Goal: Find specific fact: Find specific fact

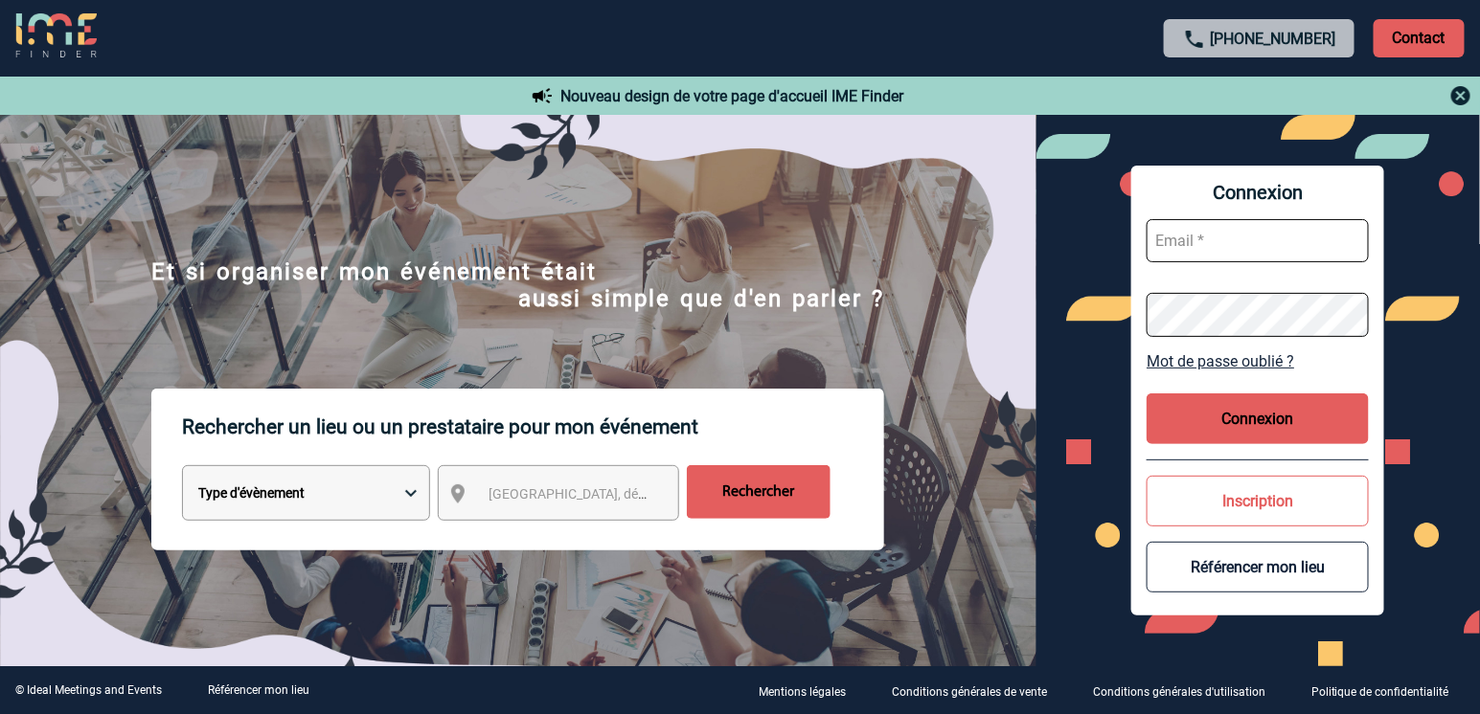
type input "vkalb@ime-groupe.com"
click at [1272, 415] on button "Connexion" at bounding box center [1257, 419] width 222 height 51
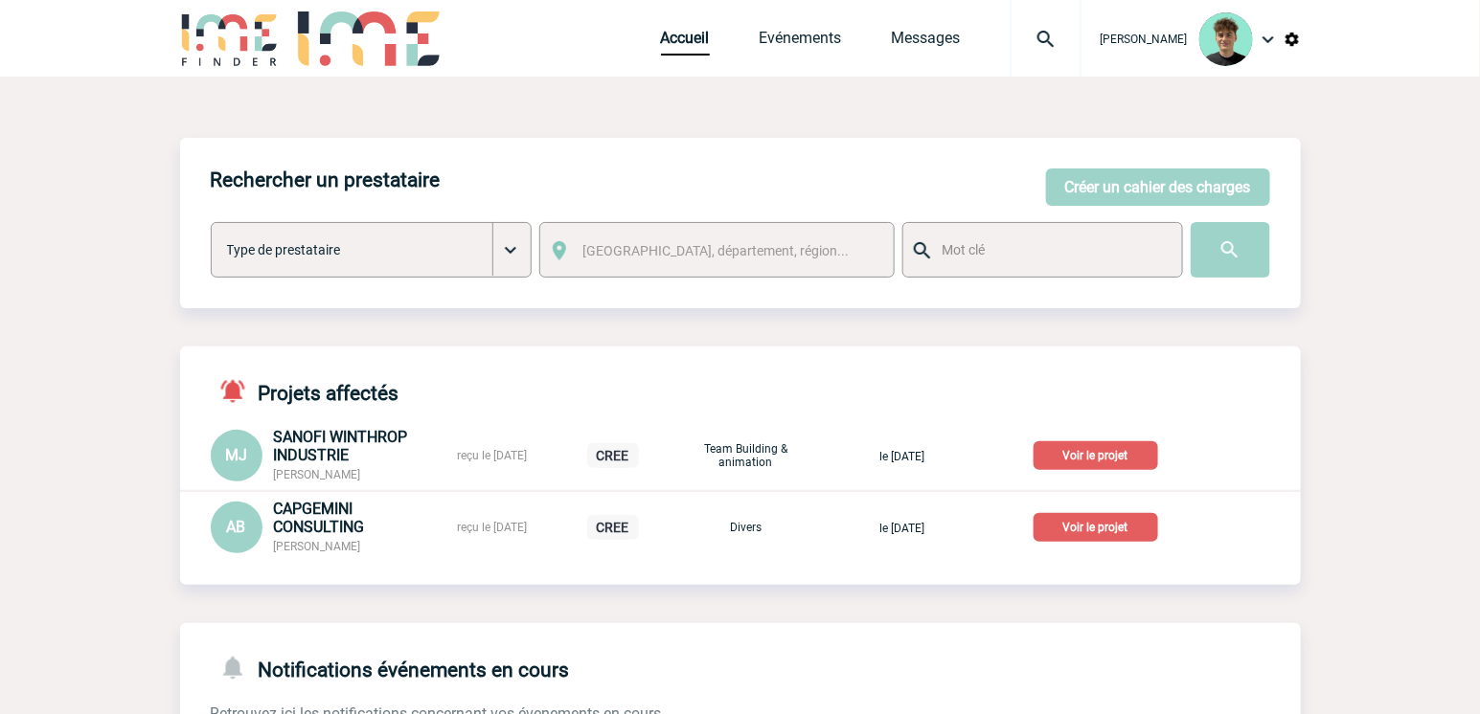
click at [1089, 452] on p "Voir le projet" at bounding box center [1095, 455] width 124 height 29
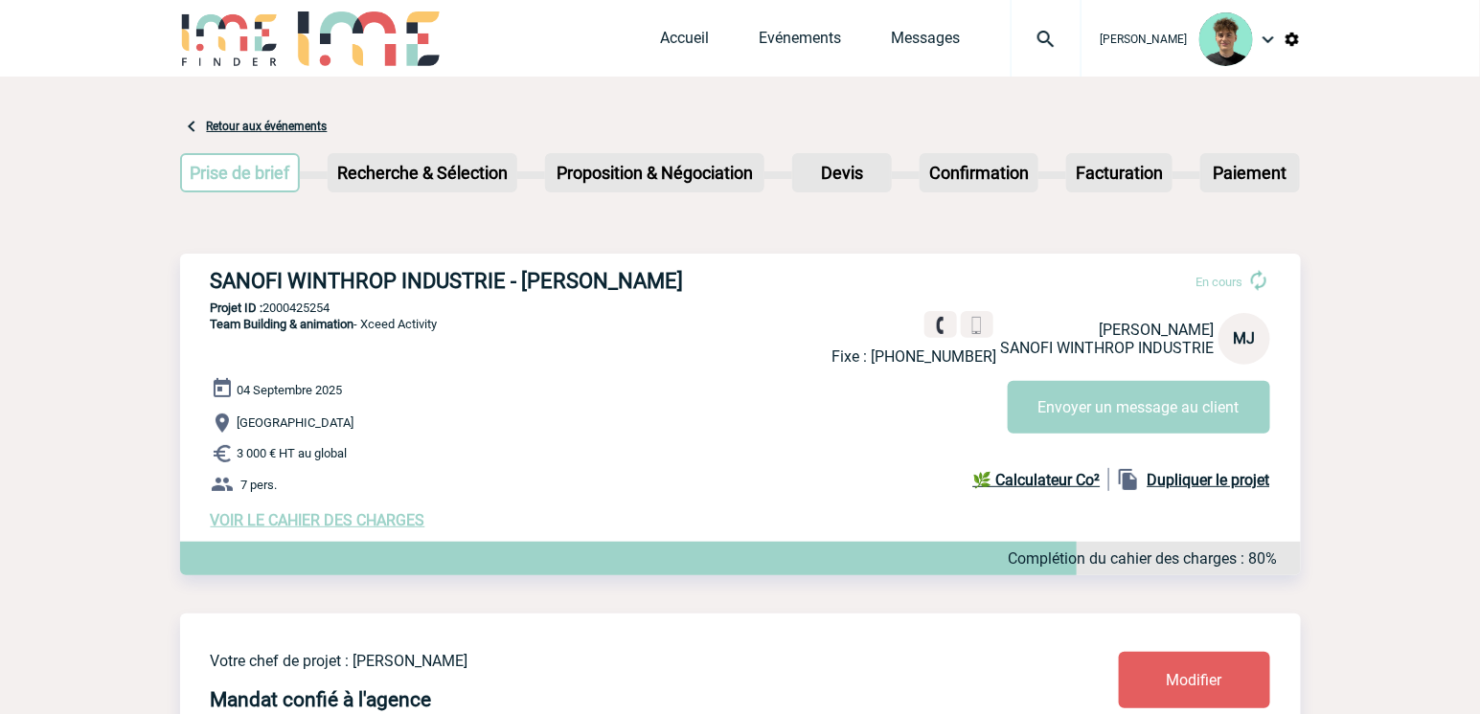
click at [326, 314] on p "Projet ID : 2000425254" at bounding box center [740, 308] width 1120 height 14
copy p "2000425254"
click at [558, 276] on h3 "SANOFI WINTHROP INDUSTRIE - [PERSON_NAME]" at bounding box center [498, 281] width 575 height 24
drag, startPoint x: 558, startPoint y: 276, endPoint x: 643, endPoint y: 292, distance: 85.8
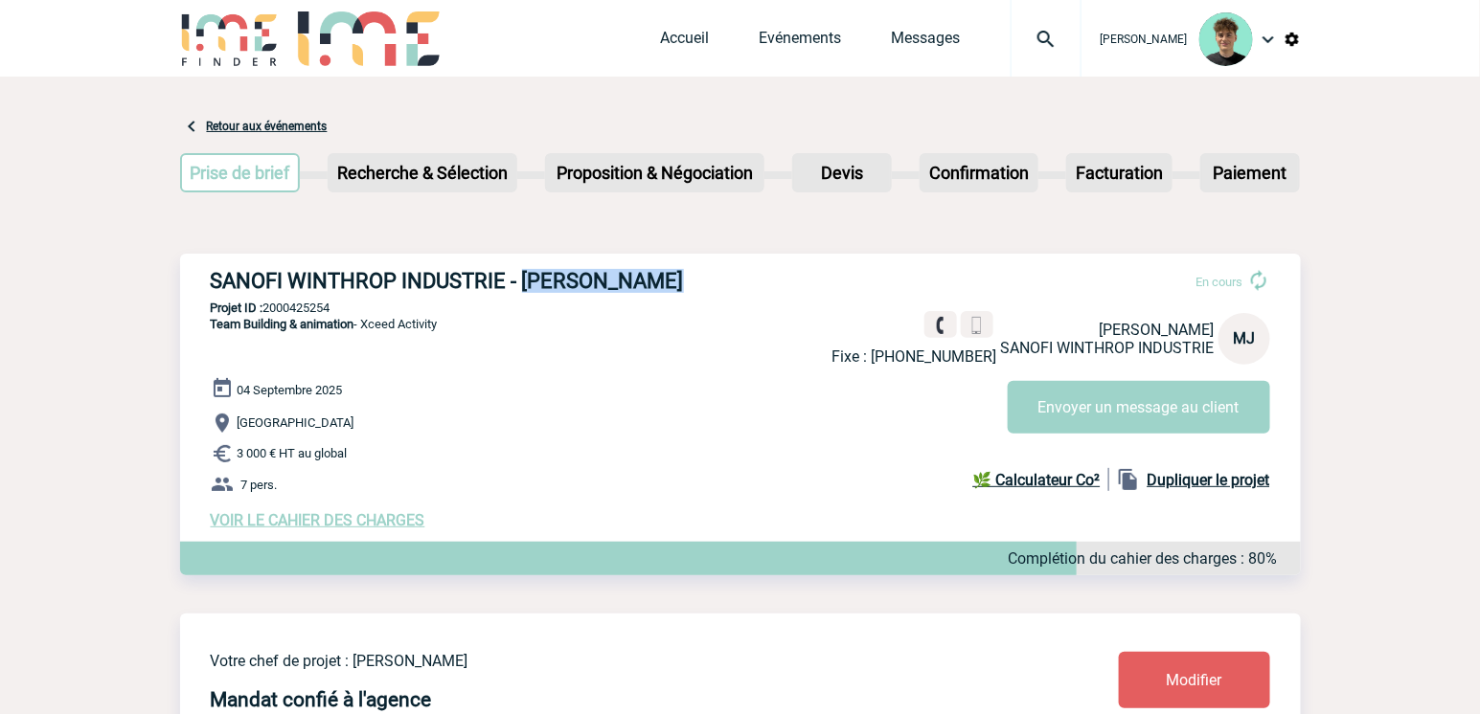
click at [643, 292] on h3 "SANOFI WINTHROP INDUSTRIE - [PERSON_NAME]" at bounding box center [498, 281] width 575 height 24
copy h3 "[PERSON_NAME]"
click at [262, 284] on h3 "SANOFI WINTHROP INDUSTRIE - [PERSON_NAME]" at bounding box center [498, 281] width 575 height 24
drag, startPoint x: 262, startPoint y: 284, endPoint x: 637, endPoint y: 276, distance: 374.5
click at [637, 276] on h3 "SANOFI WINTHROP INDUSTRIE - [PERSON_NAME]" at bounding box center [498, 281] width 575 height 24
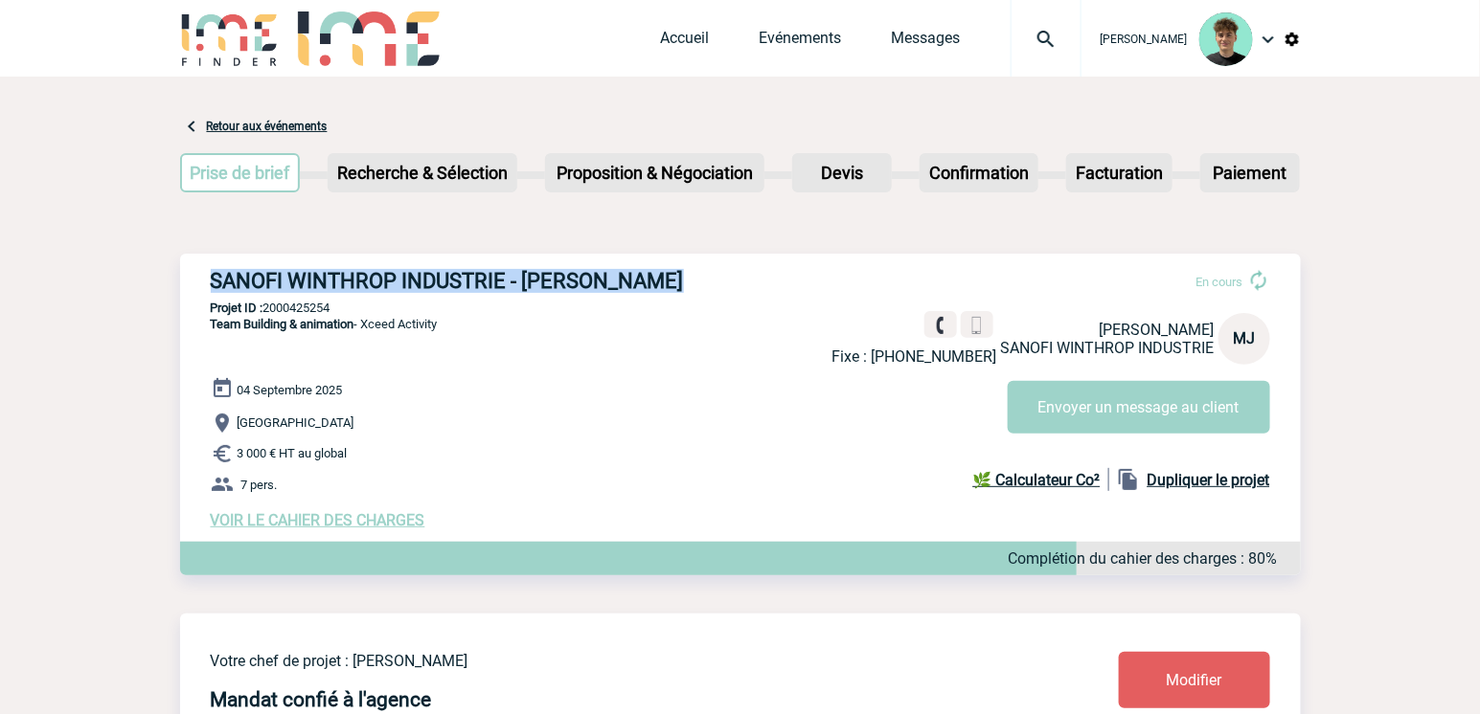
copy h3 "SANOFI WINTHROP INDUSTRIE - [PERSON_NAME]"
